Goal: Check status: Check status

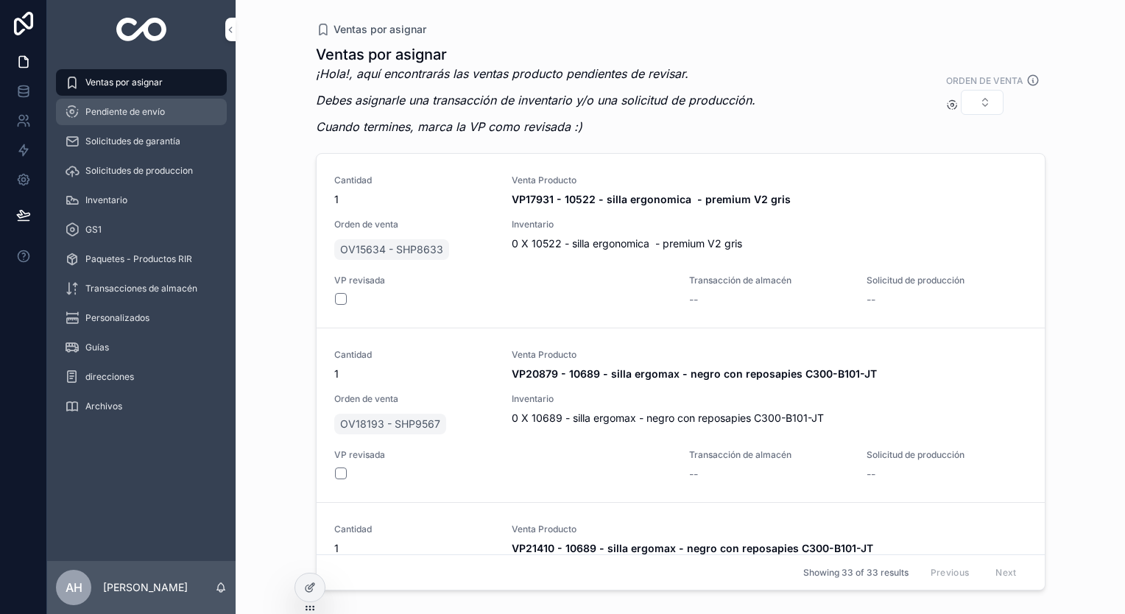
click at [147, 105] on div "Pendiente de envío" at bounding box center [141, 112] width 153 height 24
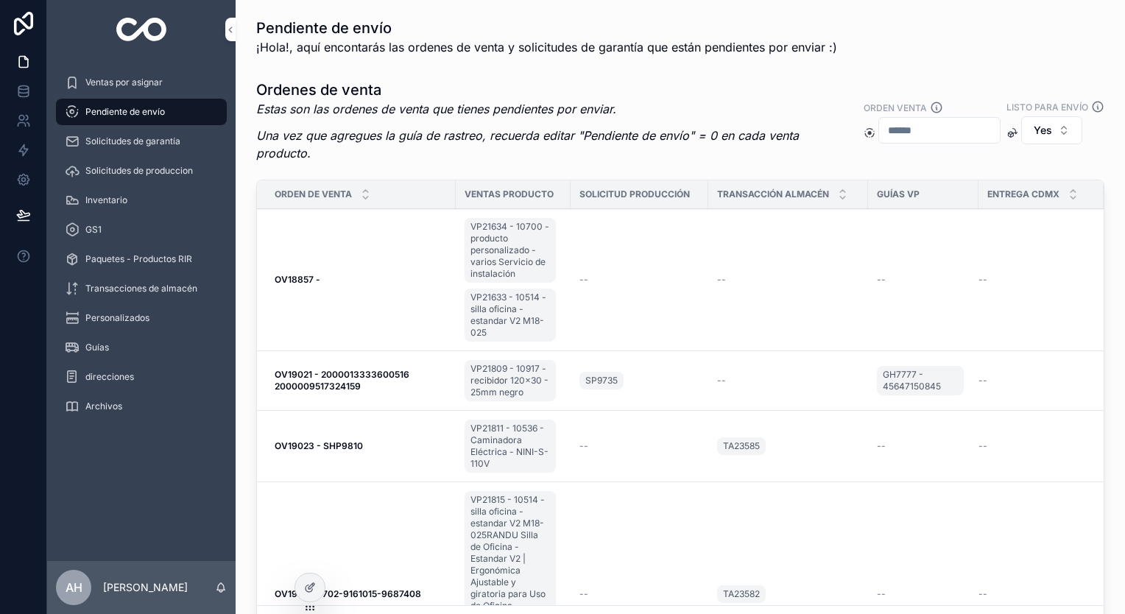
click at [997, 120] on input "scrollable content" at bounding box center [939, 130] width 121 height 21
paste input "*******"
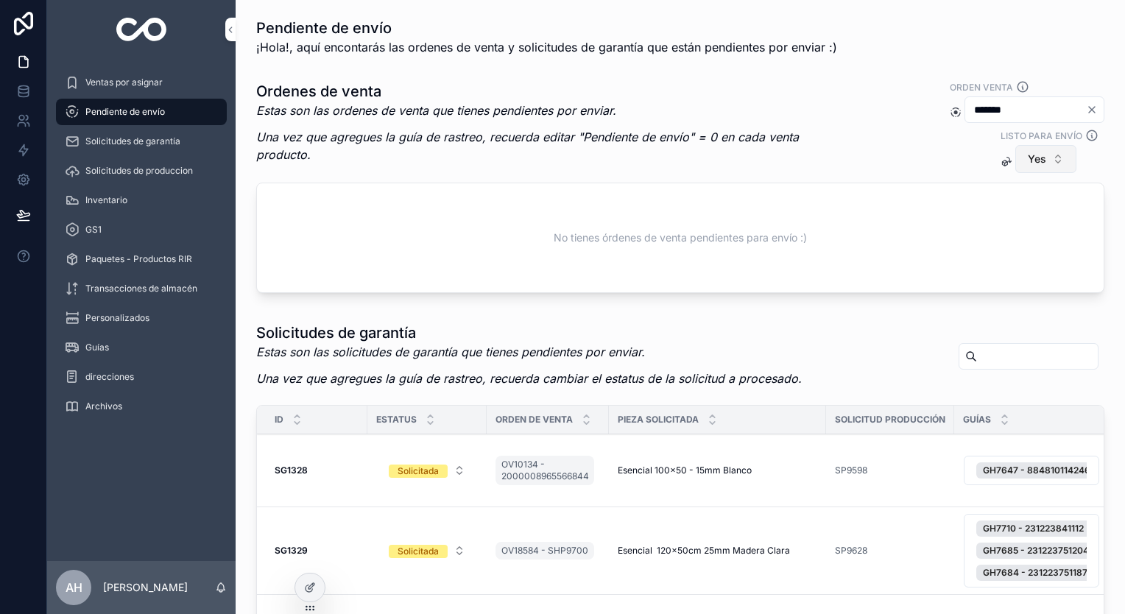
type input "*******"
click at [1045, 153] on button "Yes" at bounding box center [1045, 159] width 61 height 28
click at [981, 249] on div "No" at bounding box center [1019, 242] width 205 height 24
click at [1042, 166] on button "No" at bounding box center [1043, 159] width 57 height 28
click at [981, 267] on div "Yes" at bounding box center [1019, 265] width 205 height 24
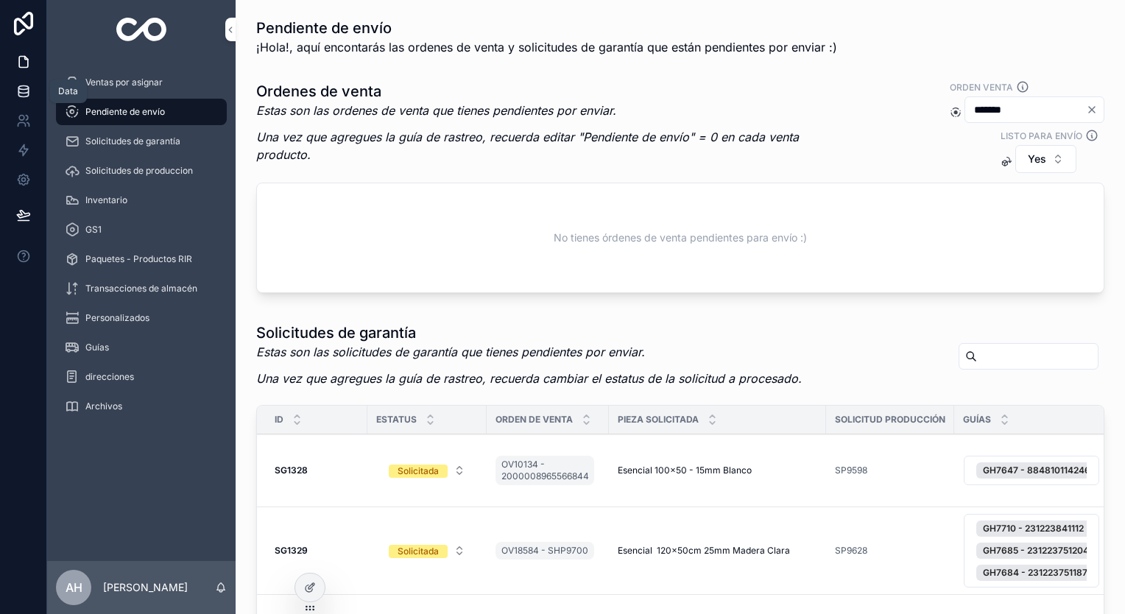
click at [32, 94] on link at bounding box center [23, 91] width 46 height 29
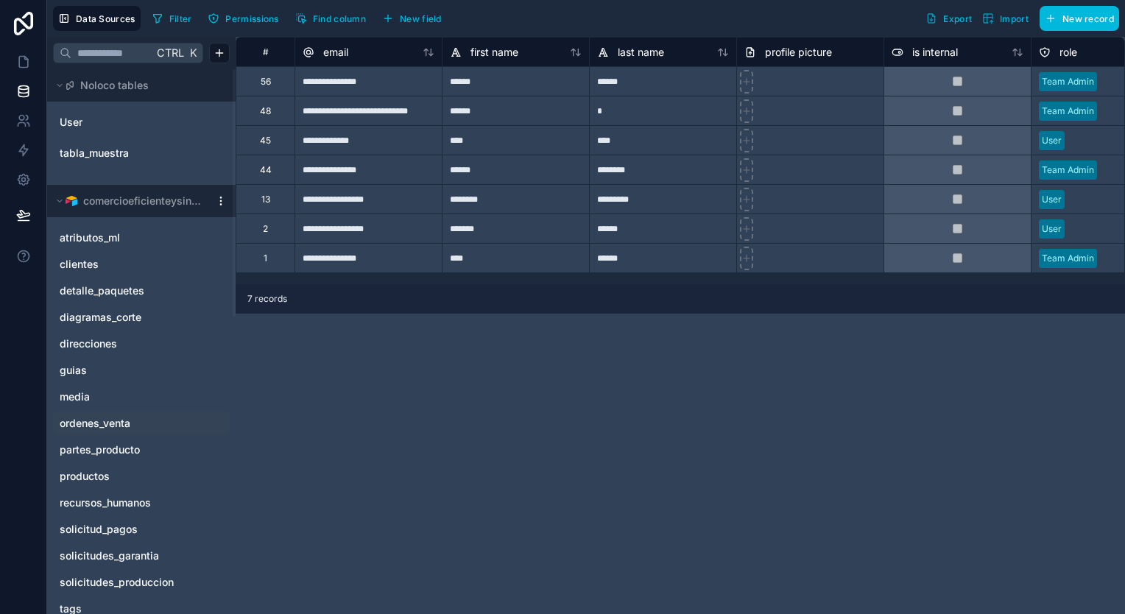
click at [135, 428] on link "ordenes_venta" at bounding box center [127, 423] width 134 height 15
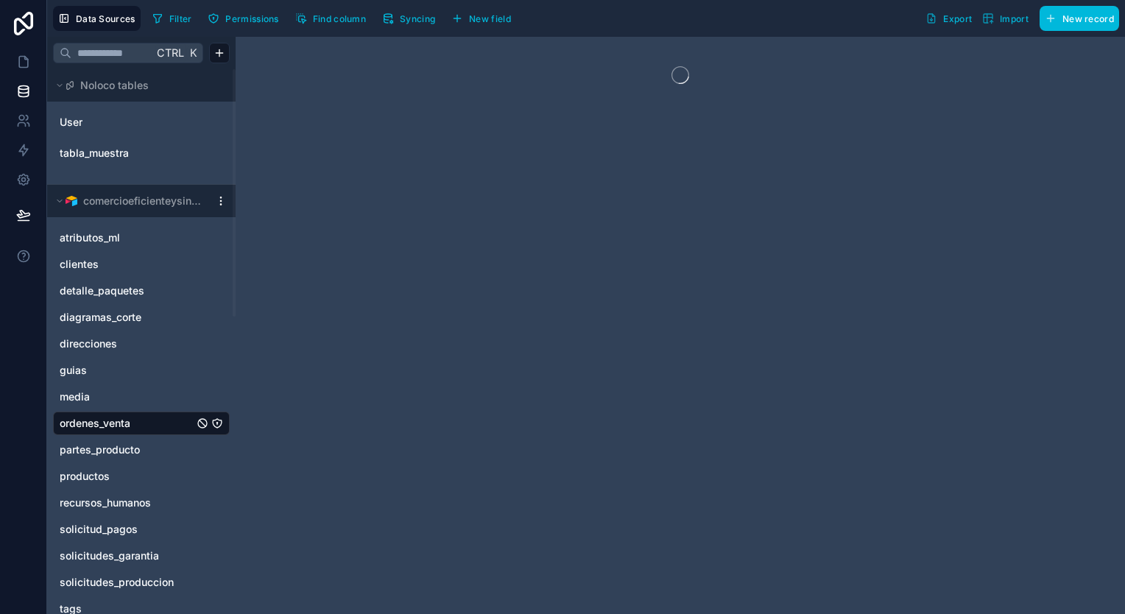
click at [401, 13] on span "Syncing" at bounding box center [417, 18] width 35 height 11
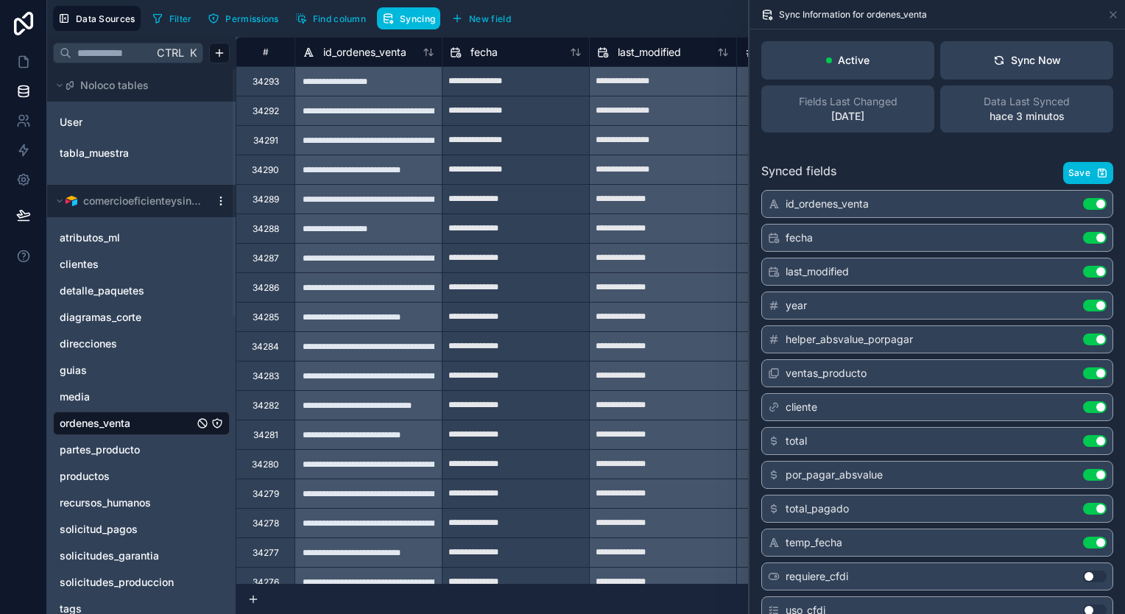
click at [401, 13] on span "Syncing" at bounding box center [417, 18] width 35 height 11
click at [1111, 11] on icon at bounding box center [1113, 15] width 12 height 12
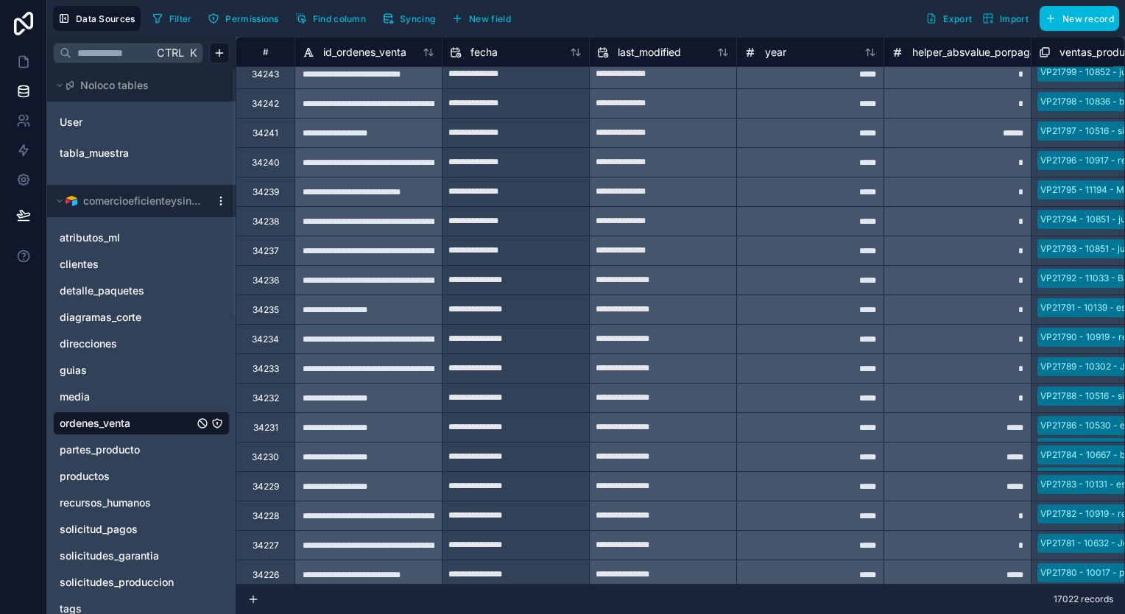
scroll to position [1546, 0]
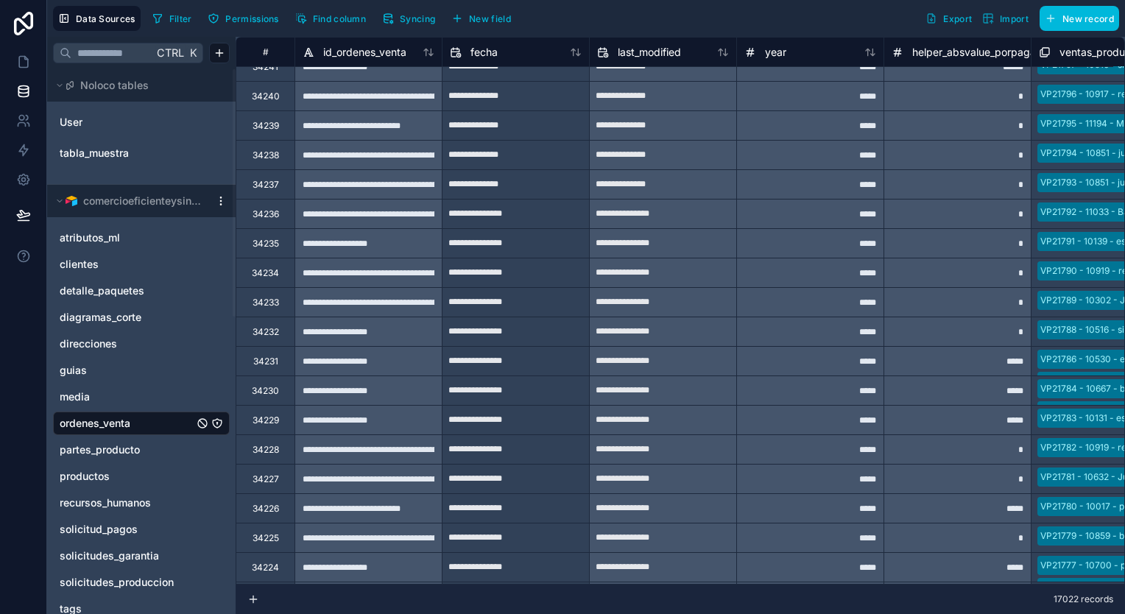
click at [819, 417] on div "*****" at bounding box center [809, 419] width 147 height 29
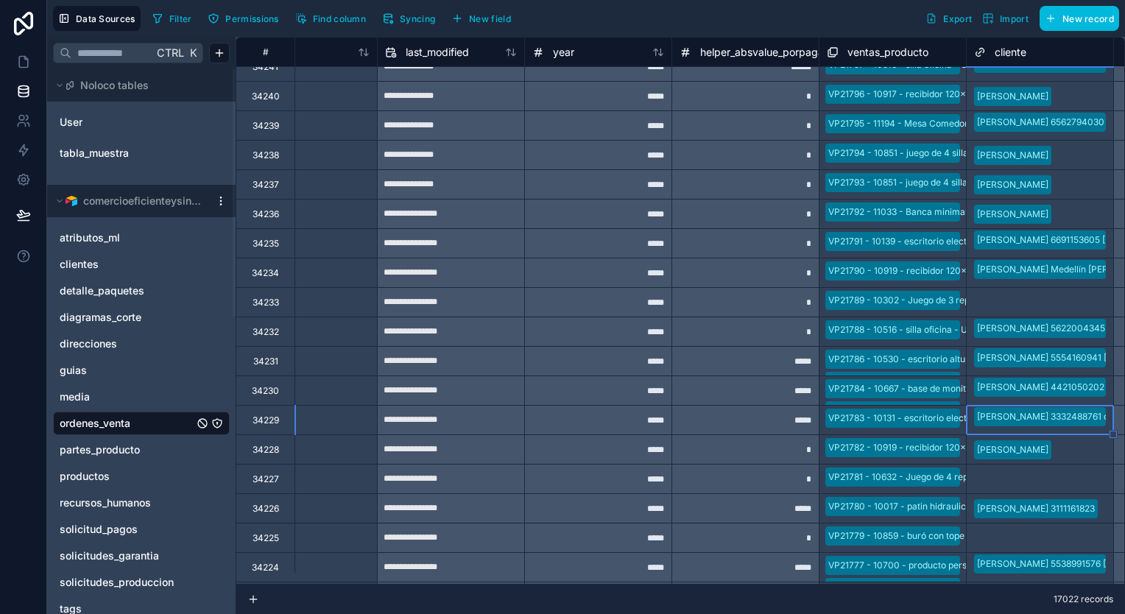
scroll to position [1546, 359]
